Goal: Transaction & Acquisition: Purchase product/service

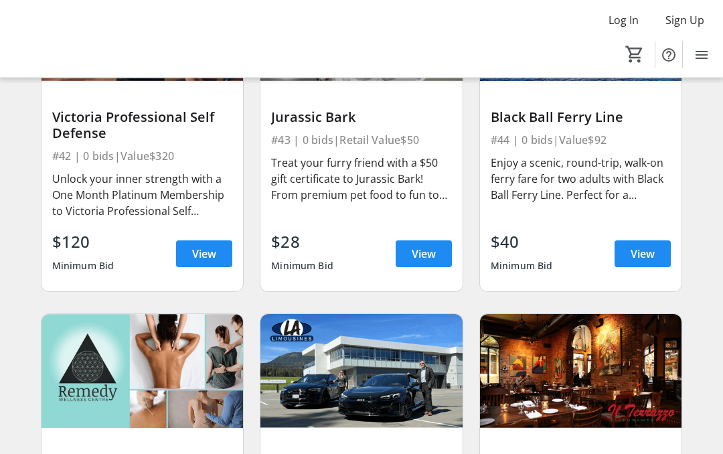
scroll to position [6043, 0]
click at [650, 252] on span "View" at bounding box center [642, 254] width 24 height 16
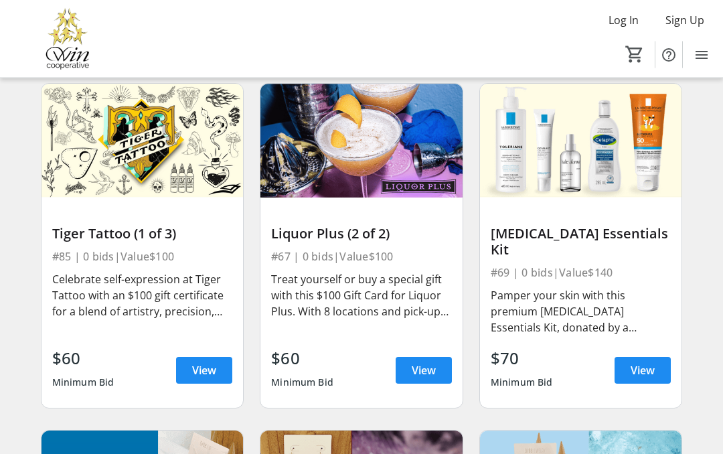
scroll to position [7660, 0]
click at [655, 354] on span at bounding box center [642, 370] width 56 height 32
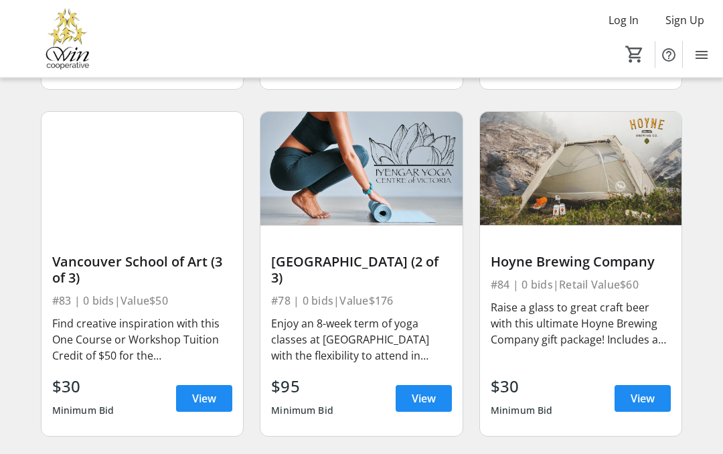
scroll to position [9696, 0]
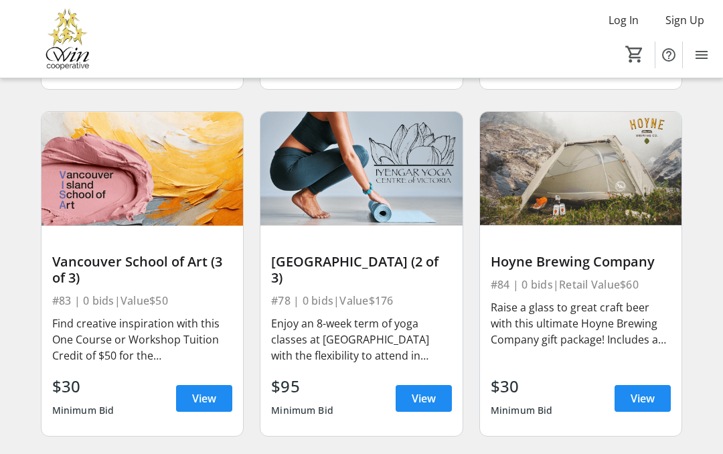
click at [655, 382] on span at bounding box center [642, 398] width 56 height 32
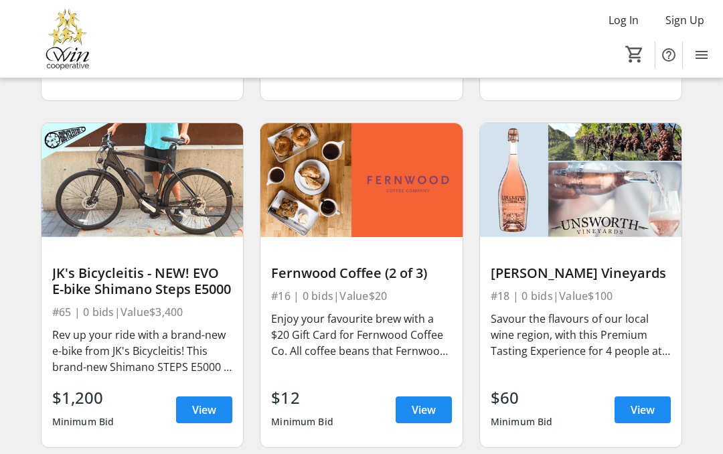
scroll to position [3175, 0]
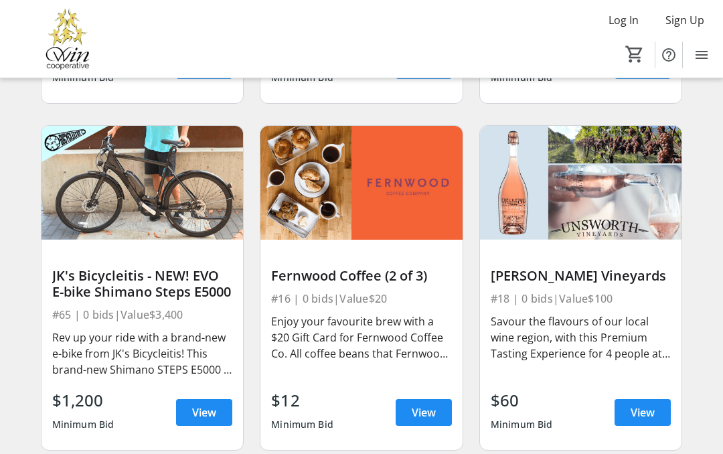
click at [655, 415] on span at bounding box center [642, 412] width 56 height 32
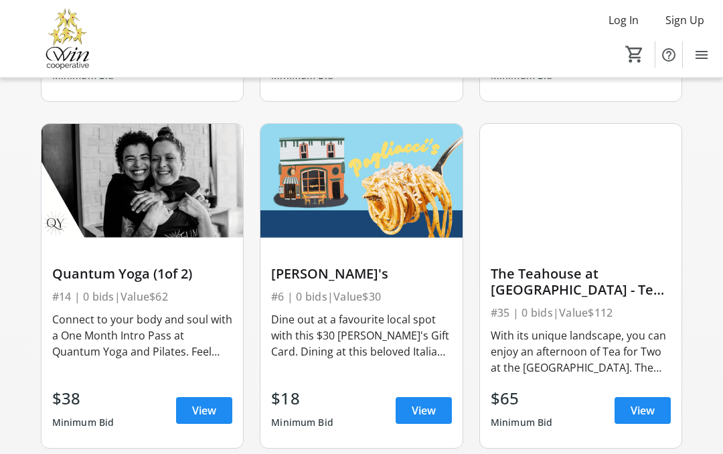
scroll to position [1441, 0]
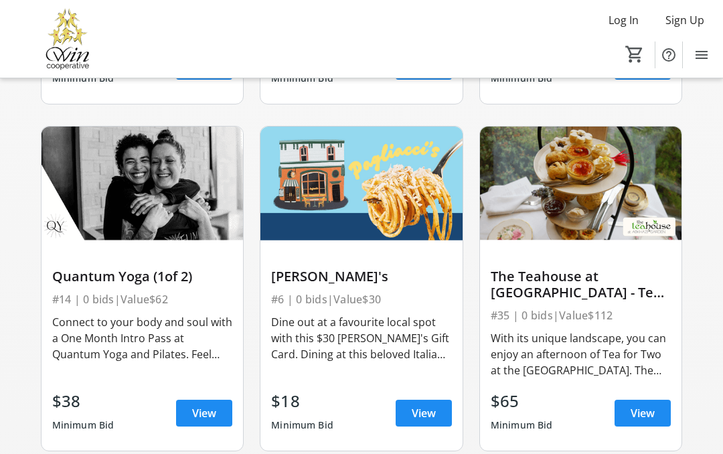
click at [659, 415] on span at bounding box center [642, 413] width 56 height 32
